Goal: Task Accomplishment & Management: Use online tool/utility

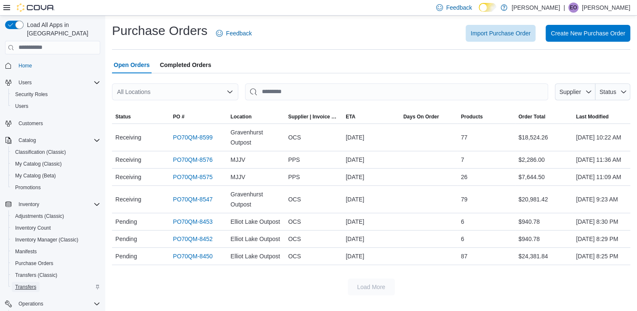
click at [32, 283] on span "Transfers" at bounding box center [25, 286] width 21 height 7
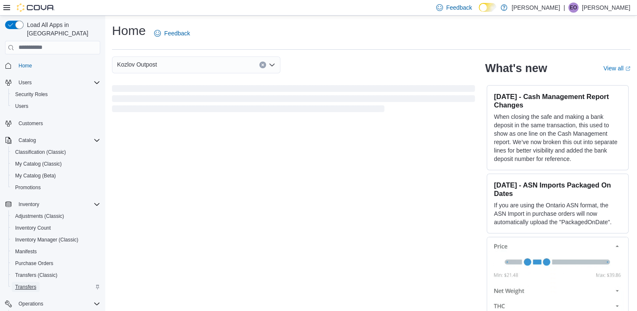
click at [20, 283] on span "Transfers" at bounding box center [25, 286] width 21 height 7
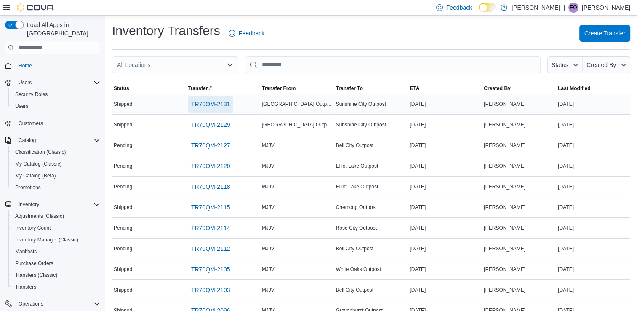
click at [222, 107] on span "TR70QM-2131" at bounding box center [210, 104] width 39 height 8
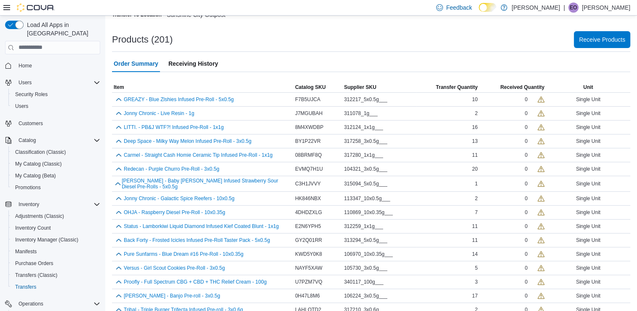
scroll to position [147, 0]
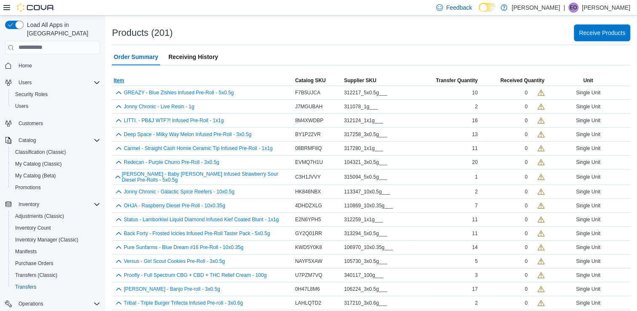
click at [120, 78] on span "Item" at bounding box center [119, 80] width 11 height 7
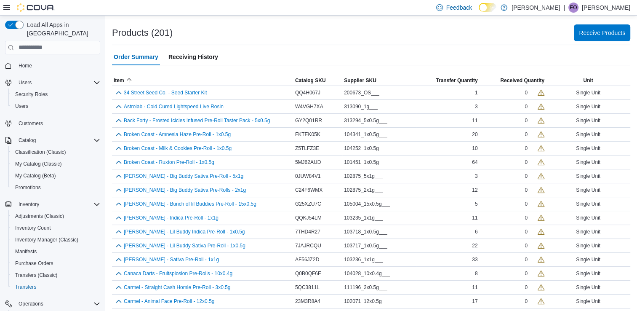
click at [174, 70] on div at bounding box center [371, 70] width 518 height 10
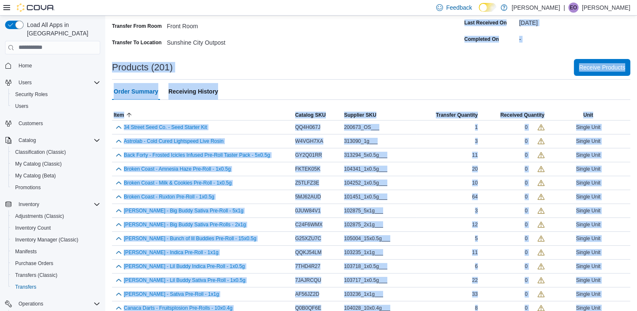
scroll to position [0, 0]
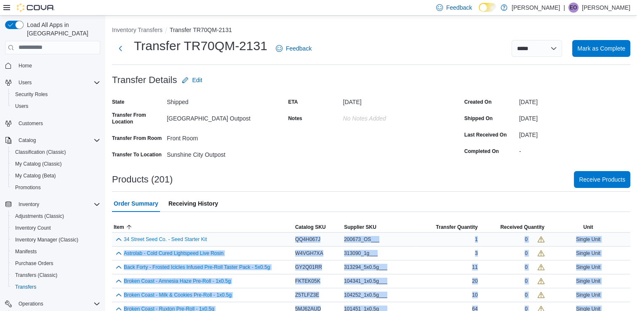
drag, startPoint x: 413, startPoint y: 296, endPoint x: 295, endPoint y: 237, distance: 131.6
copy tbody "QQ4H067J Supplier SKU 200673_OS___ Transfer Quantity 1 Received Quantity 0 Unit…"
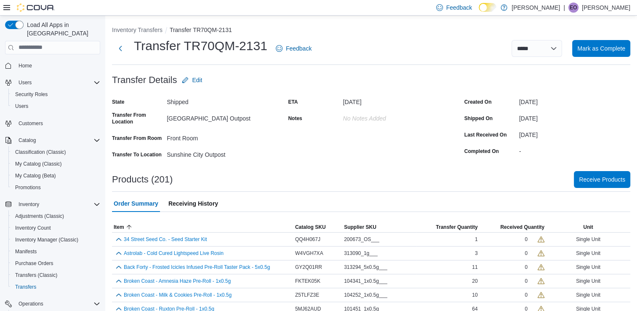
click at [349, 168] on div at bounding box center [371, 166] width 518 height 10
click at [118, 53] on button "Next" at bounding box center [120, 48] width 17 height 17
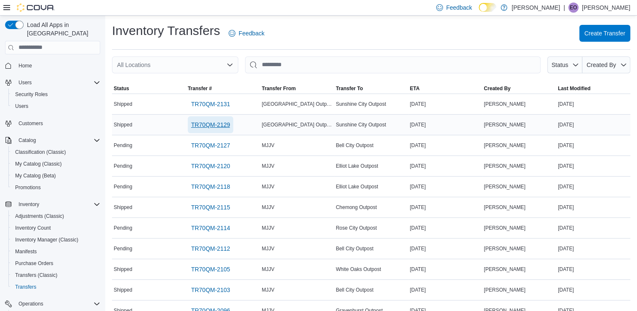
click at [210, 128] on span "TR70QM-2129" at bounding box center [210, 124] width 39 height 8
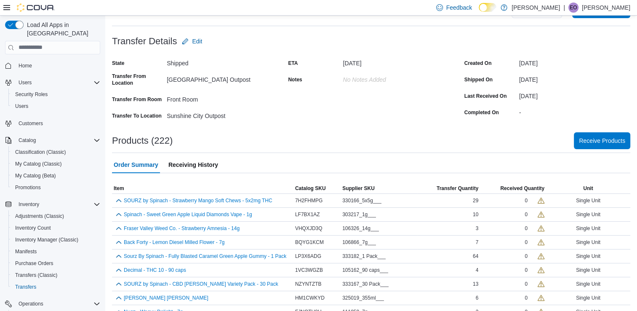
scroll to position [34, 0]
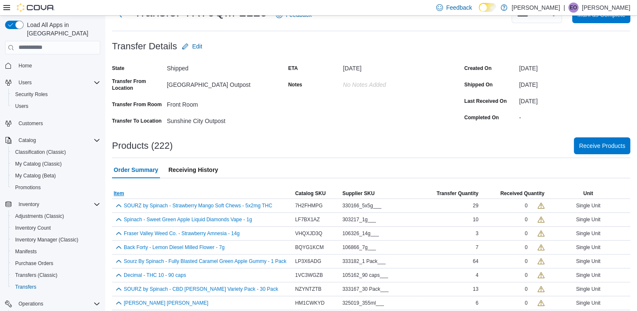
click at [123, 190] on span "Item" at bounding box center [119, 193] width 11 height 7
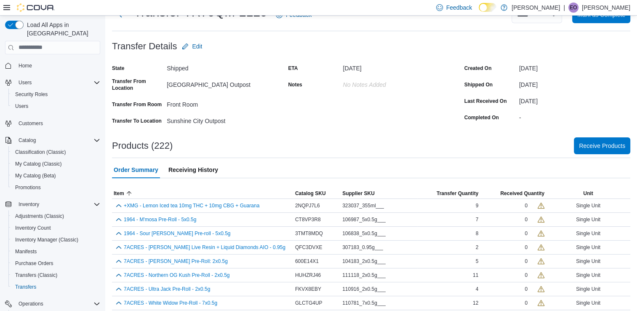
click at [266, 173] on div "Order Summary Receiving History" at bounding box center [371, 169] width 518 height 17
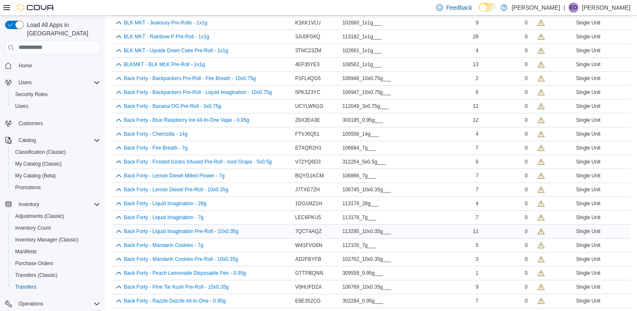
scroll to position [370, 0]
